Goal: Task Accomplishment & Management: Complete application form

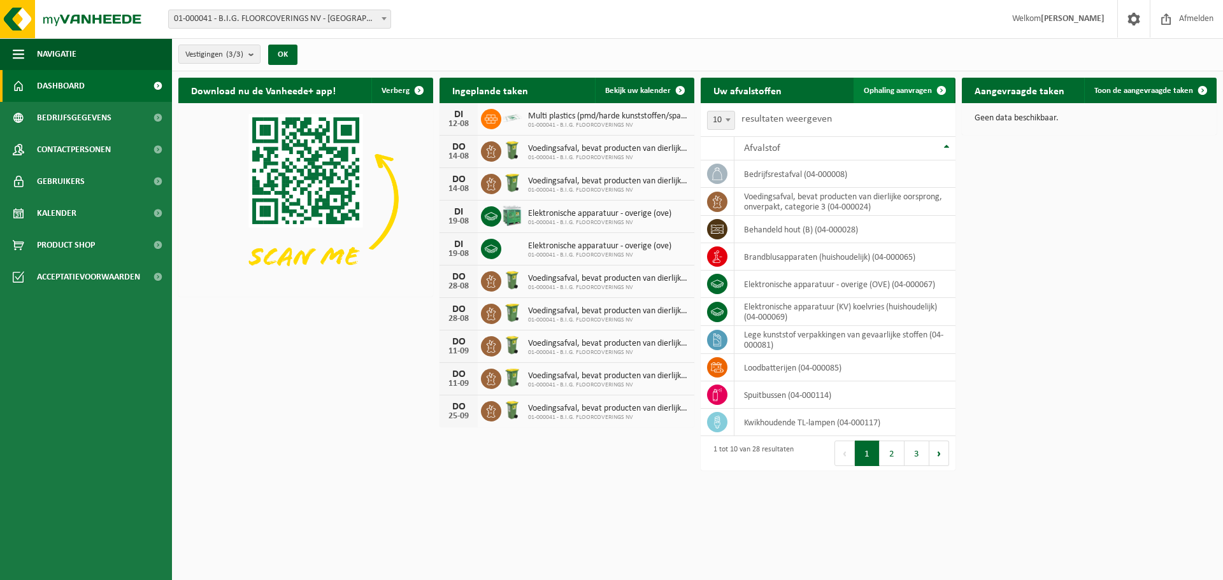
click at [901, 89] on span "Ophaling aanvragen" at bounding box center [898, 91] width 68 height 8
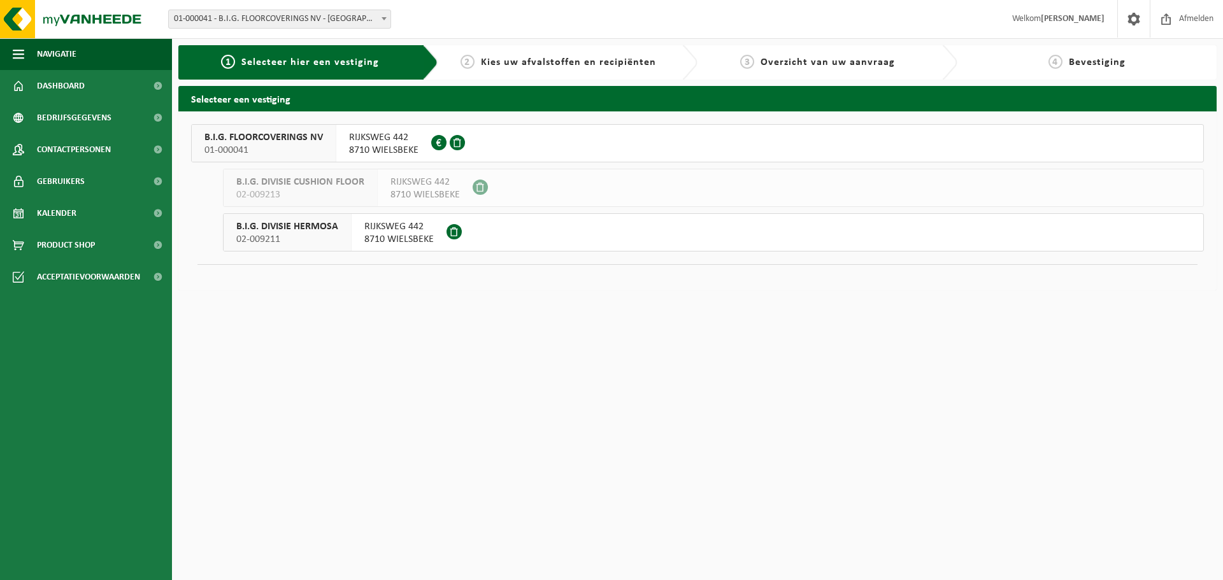
click at [405, 144] on span "8710 WIELSBEKE" at bounding box center [383, 150] width 69 height 13
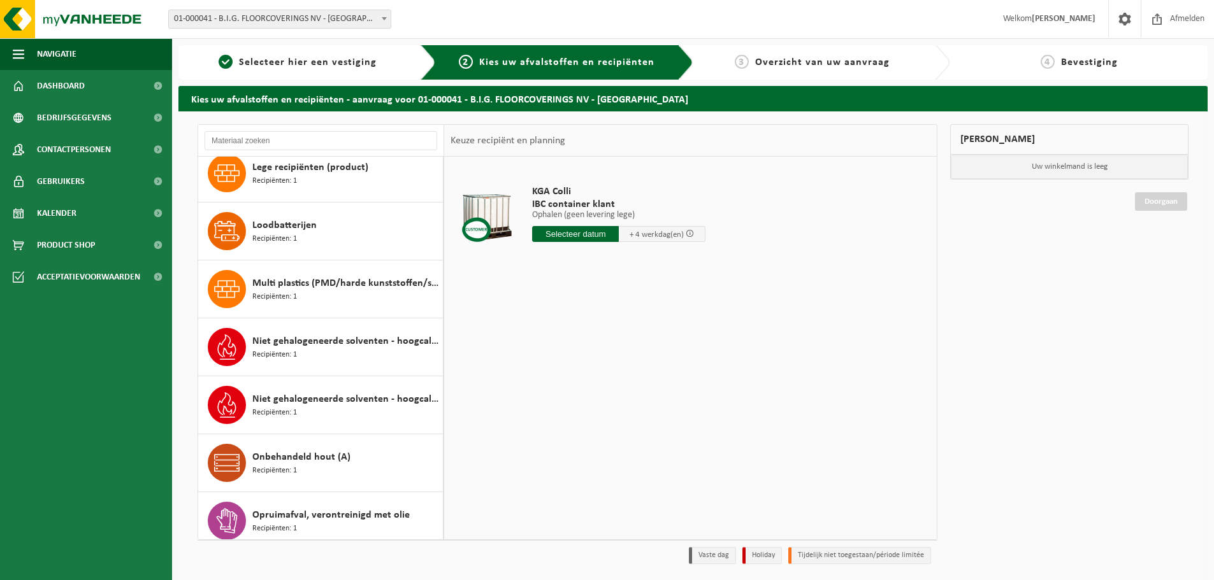
scroll to position [605, 0]
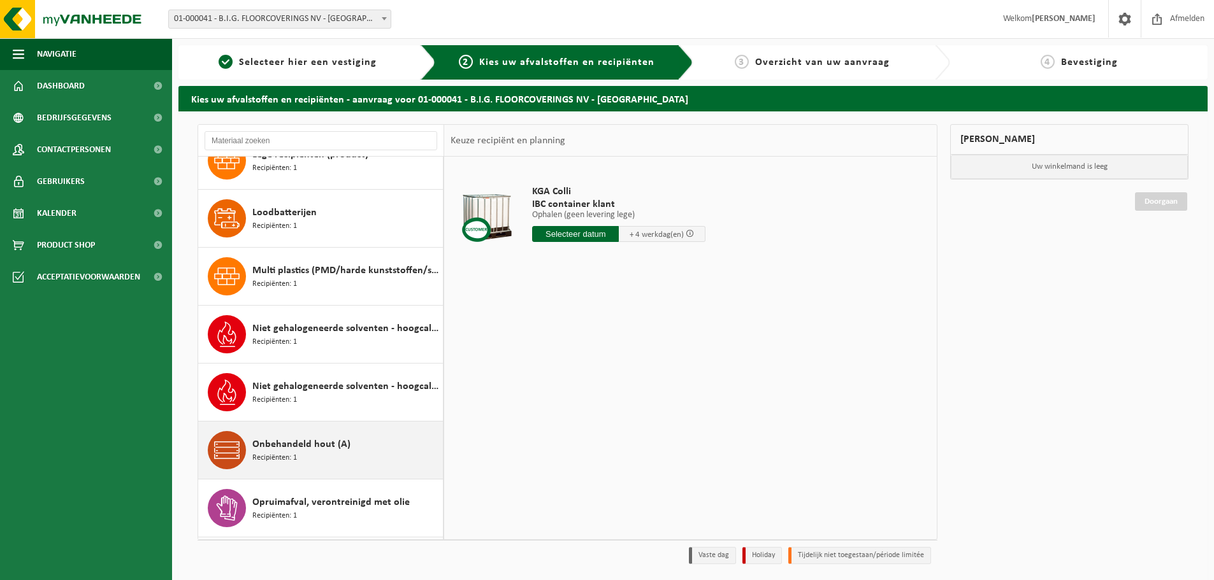
click at [359, 452] on div "Onbehandeld hout (A) Recipiënten: 1" at bounding box center [345, 450] width 187 height 38
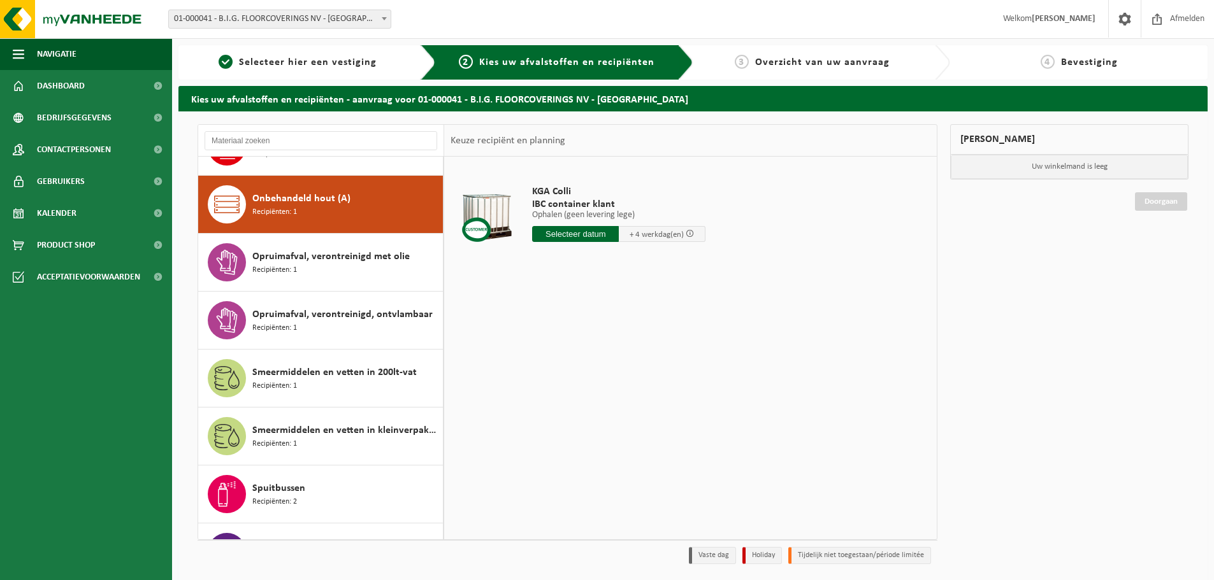
scroll to position [870, 0]
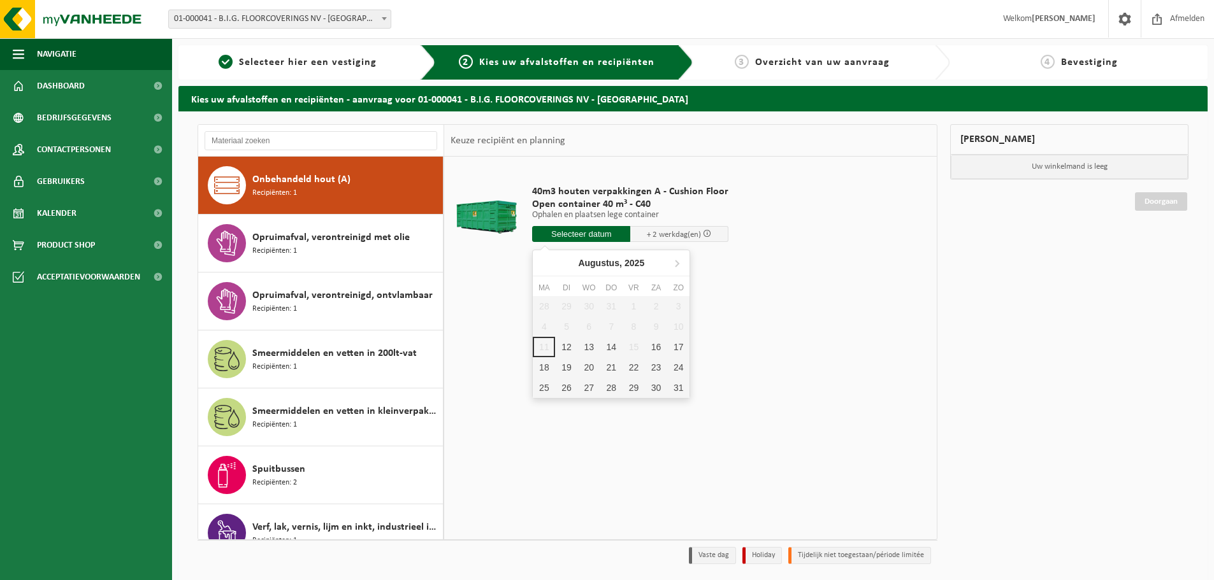
click at [559, 231] on input "text" at bounding box center [581, 234] width 98 height 16
click at [568, 353] on div "12" at bounding box center [566, 347] width 22 height 20
type input "Van 2025-08-12"
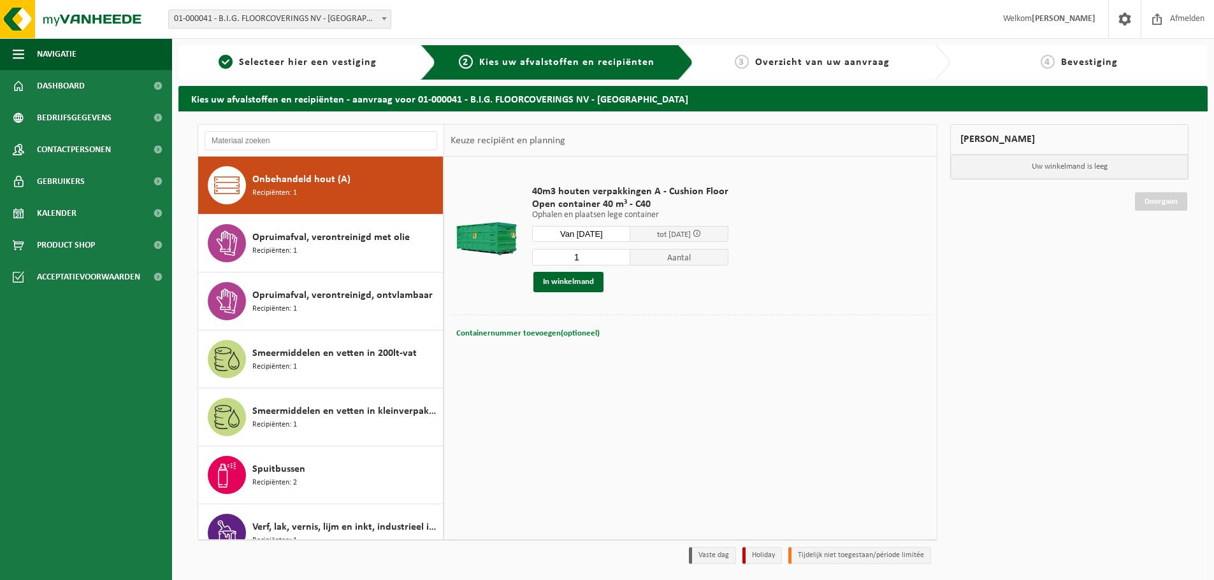
click at [569, 333] on span "Containernummer toevoegen(optioneel)" at bounding box center [527, 333] width 143 height 8
type input "Ter hoogte van poort V2"
click at [570, 282] on button "In winkelmand" at bounding box center [568, 282] width 70 height 20
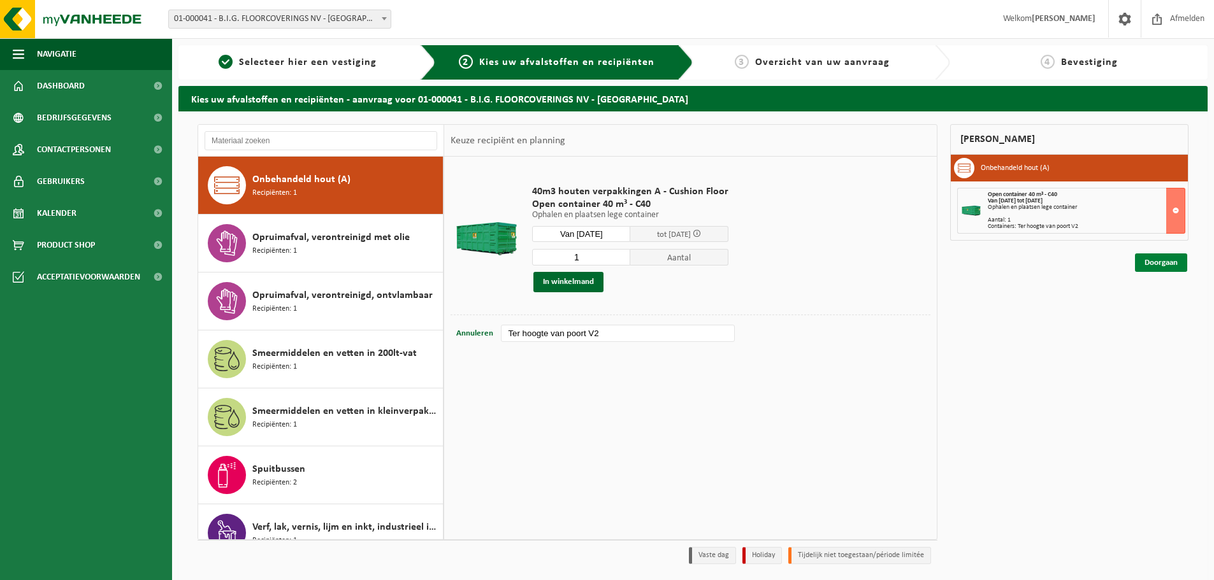
click at [1156, 264] on link "Doorgaan" at bounding box center [1161, 263] width 52 height 18
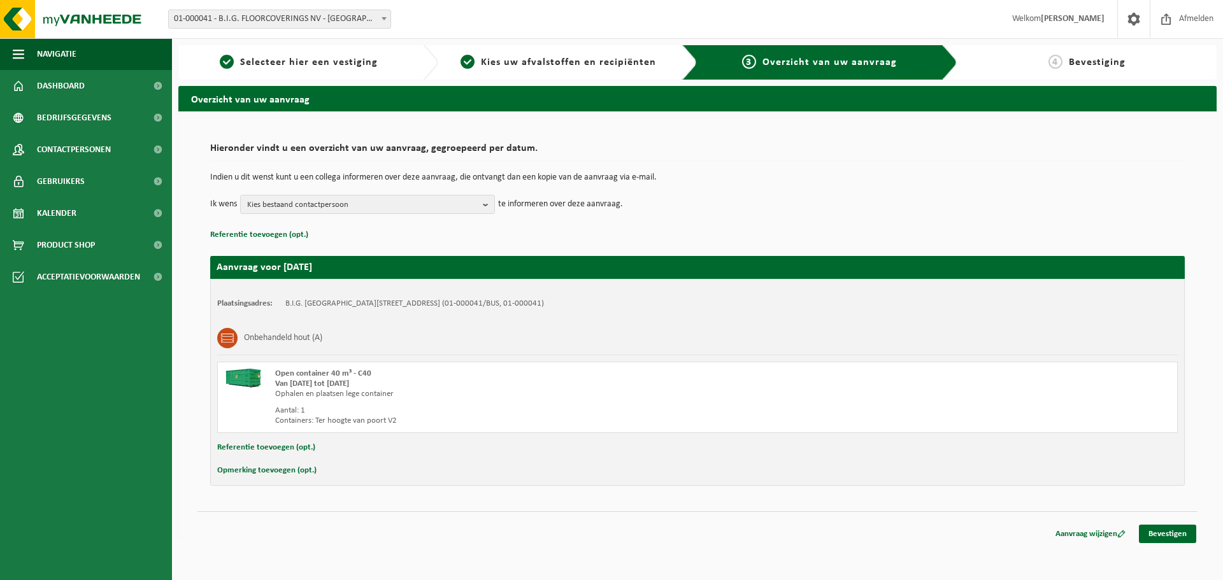
drag, startPoint x: 247, startPoint y: 470, endPoint x: 267, endPoint y: 470, distance: 19.8
click at [247, 470] on button "Opmerking toevoegen (opt.)" at bounding box center [266, 471] width 99 height 17
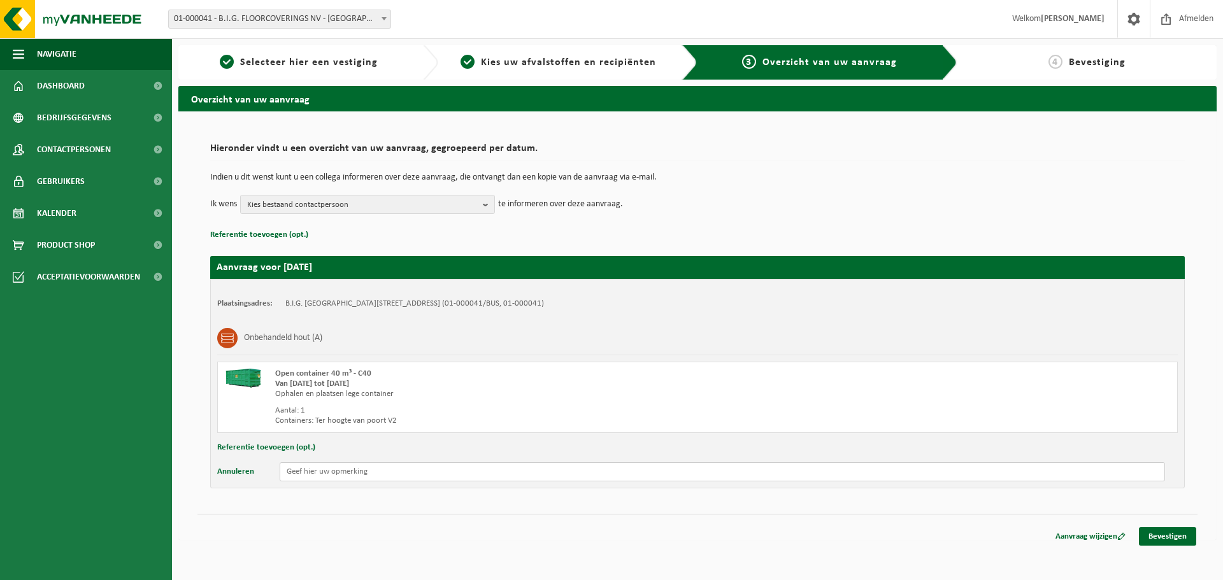
click at [332, 476] on input "text" at bounding box center [723, 472] width 886 height 19
type input "thv poort V2"
click at [340, 213] on span "Kies bestaand contactpersoon" at bounding box center [362, 205] width 231 height 19
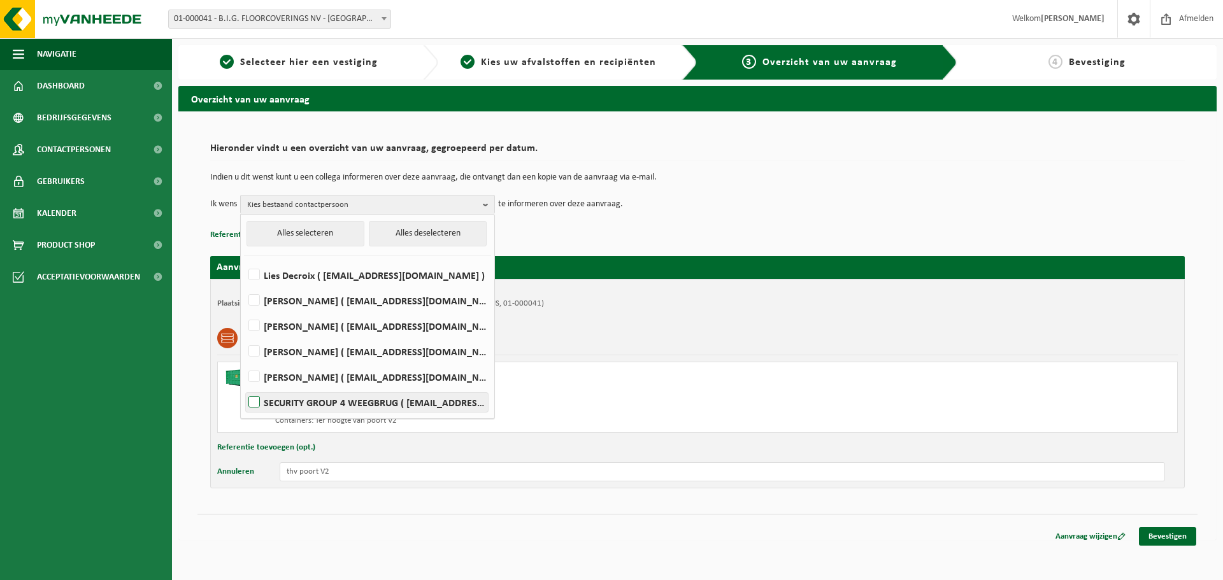
click at [320, 403] on label "SECURITY GROUP 4 WEEGBRUG ( security.group4@bintg.com )" at bounding box center [367, 402] width 242 height 19
click at [244, 387] on input "SECURITY GROUP 4 WEEGBRUG ( security.group4@bintg.com )" at bounding box center [243, 386] width 1 height 1
checkbox input "true"
click at [1170, 537] on link "Bevestigen" at bounding box center [1167, 537] width 57 height 18
